Goal: Information Seeking & Learning: Compare options

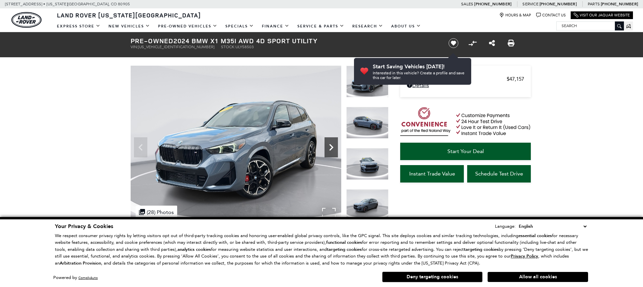
click at [327, 151] on icon "Next" at bounding box center [330, 147] width 13 height 13
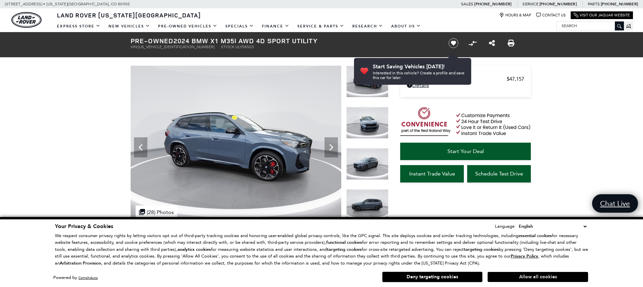
click at [507, 275] on button "Allow all cookies" at bounding box center [538, 277] width 100 height 10
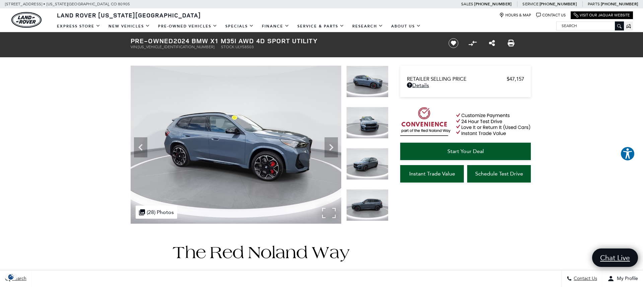
click at [318, 141] on img at bounding box center [236, 145] width 211 height 158
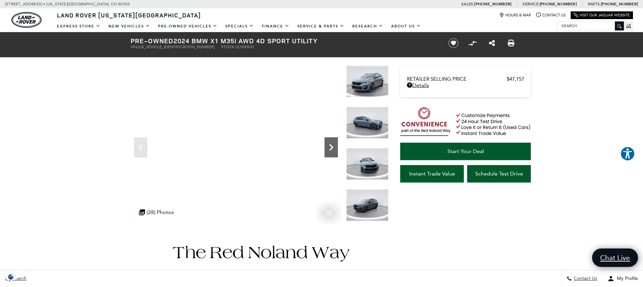
click at [327, 145] on icon "Next" at bounding box center [330, 147] width 13 height 13
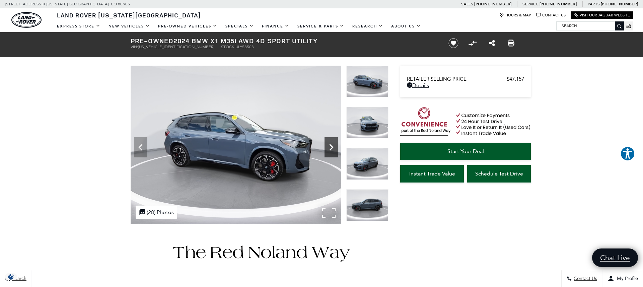
click at [327, 145] on icon "Next" at bounding box center [330, 147] width 13 height 13
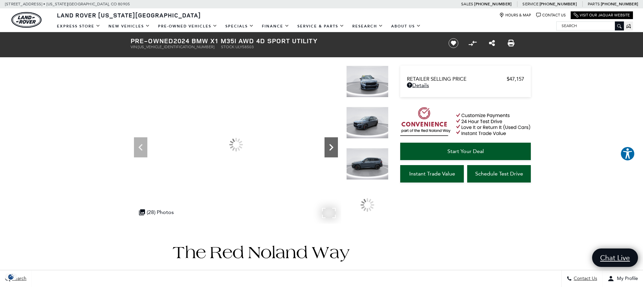
click at [327, 145] on icon "Next" at bounding box center [330, 147] width 13 height 13
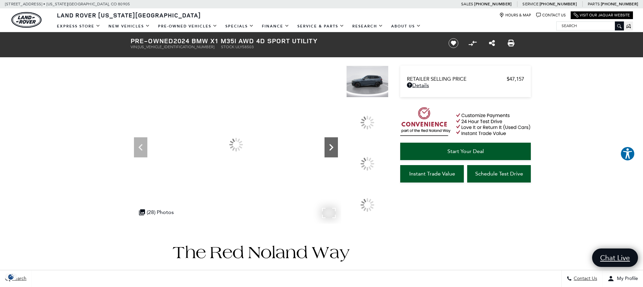
click at [327, 145] on icon "Next" at bounding box center [330, 147] width 13 height 13
